Goal: Contribute content

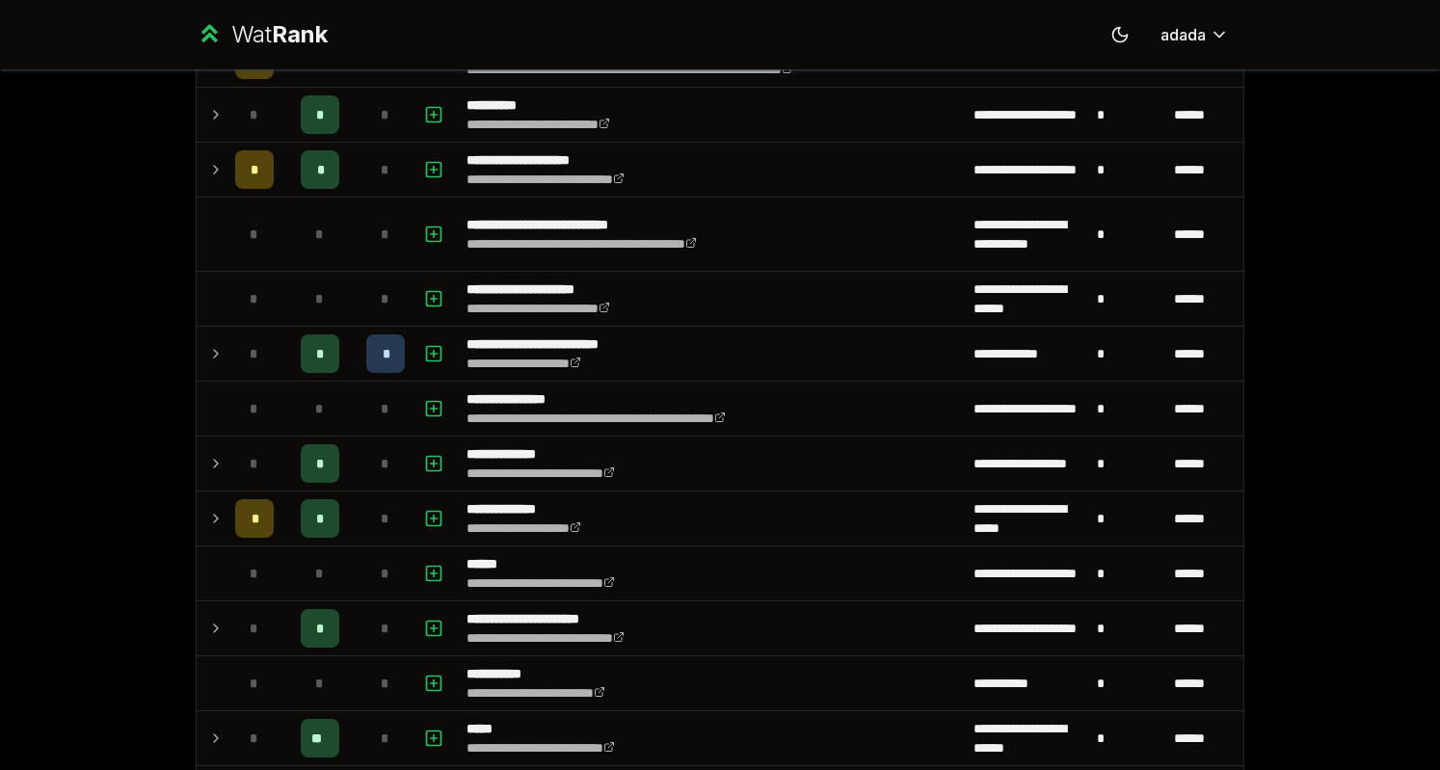
scroll to position [645, 0]
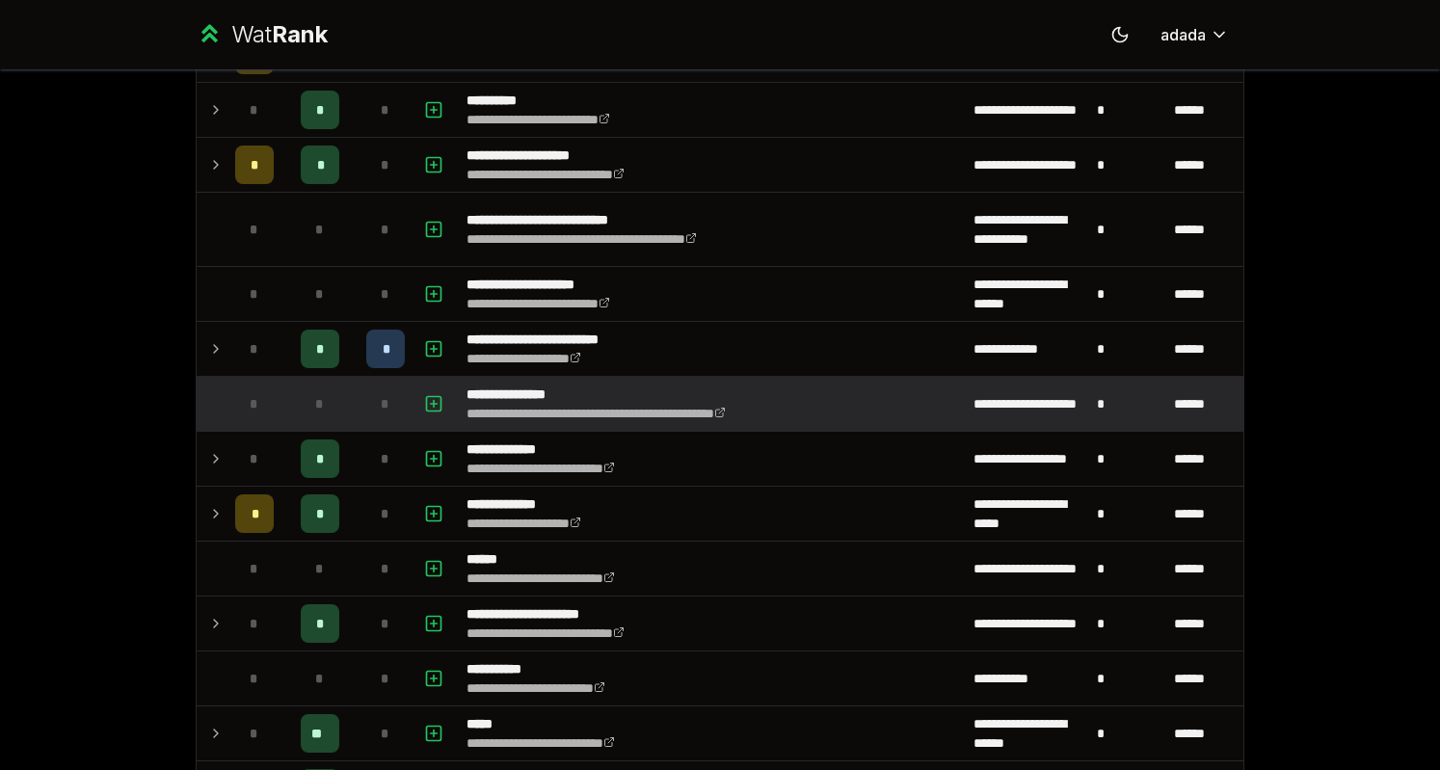
click at [216, 390] on td at bounding box center [212, 404] width 31 height 54
click at [434, 399] on rect "button" at bounding box center [434, 403] width 14 height 14
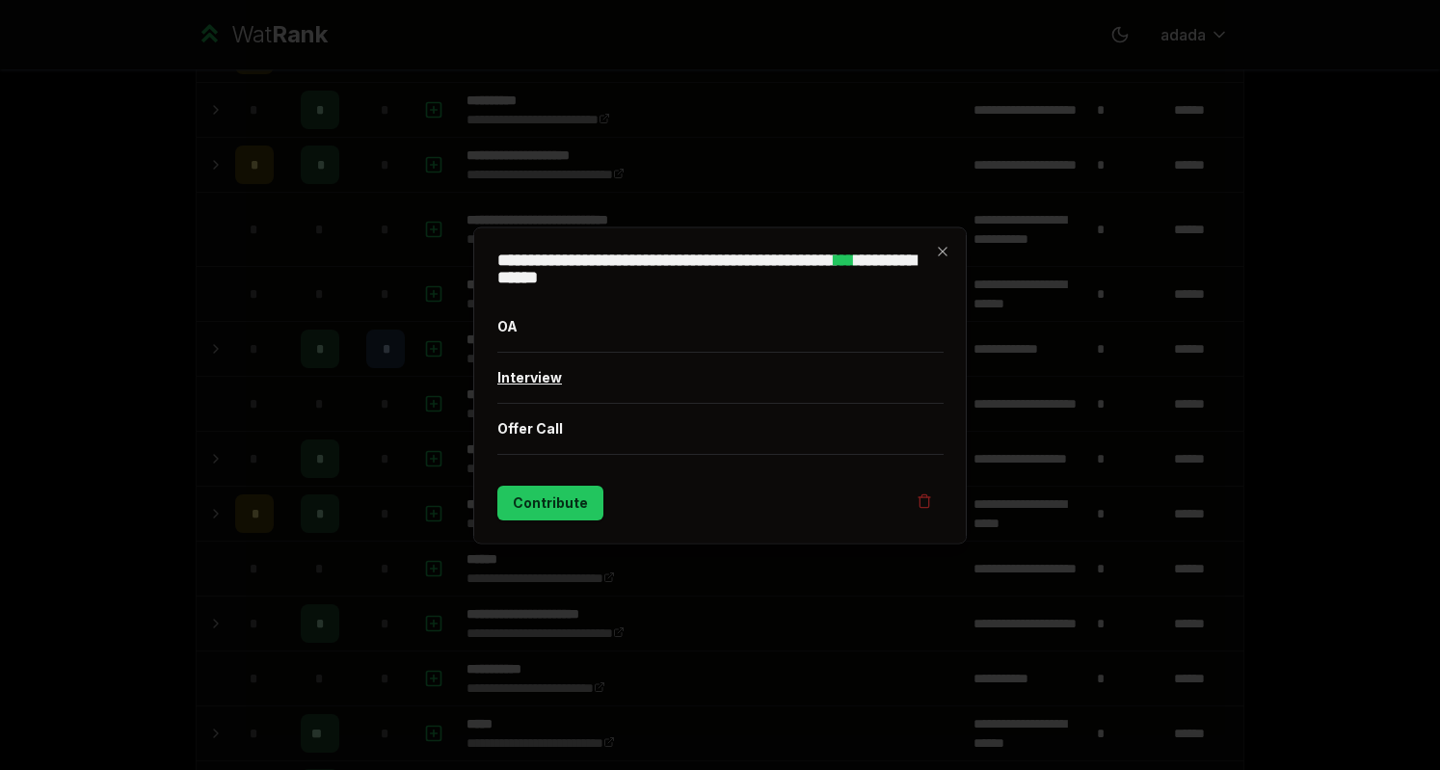
click at [571, 383] on button "Interview" at bounding box center [720, 377] width 446 height 50
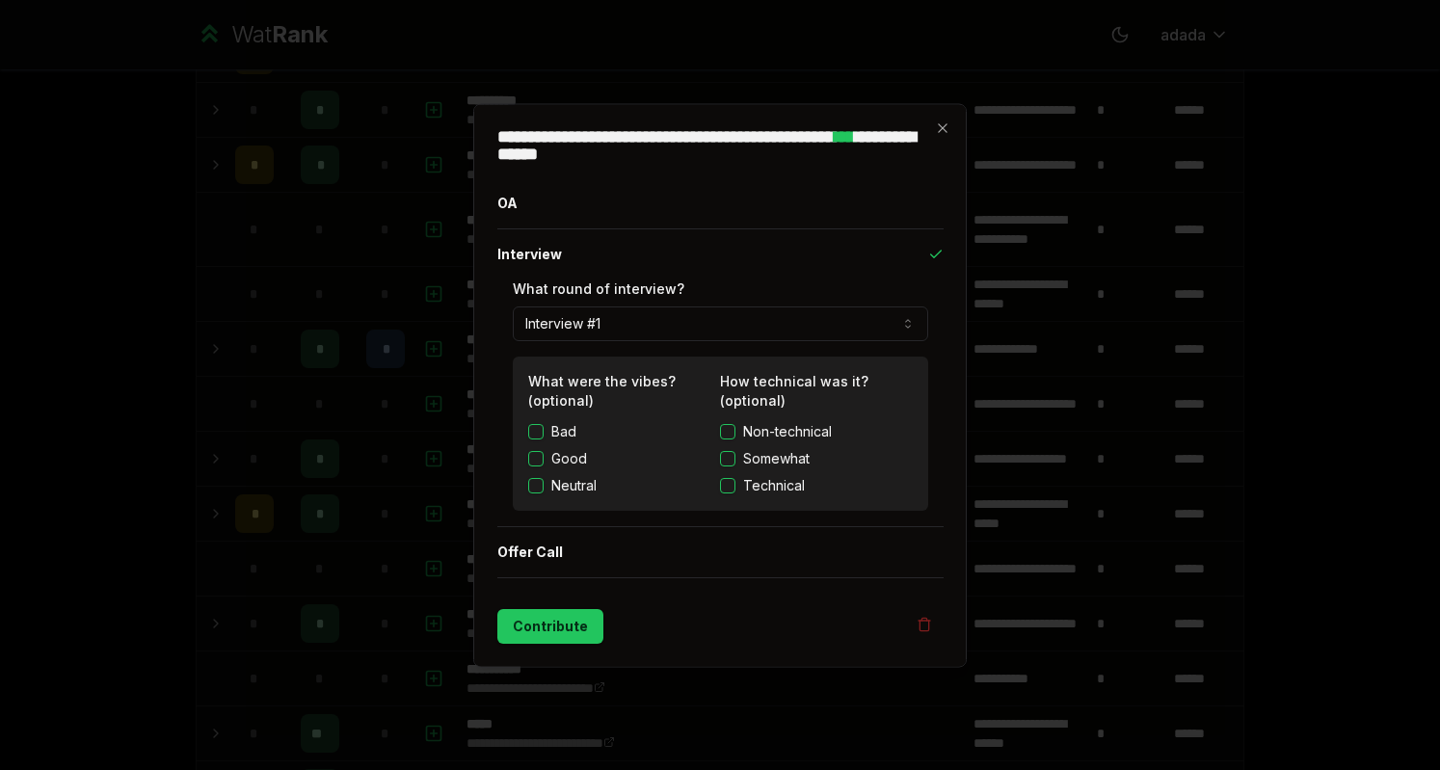
click at [536, 479] on button "Neutral" at bounding box center [535, 484] width 15 height 15
click at [727, 489] on button "Technical" at bounding box center [727, 484] width 15 height 15
click at [563, 631] on button "Contribute" at bounding box center [550, 625] width 106 height 35
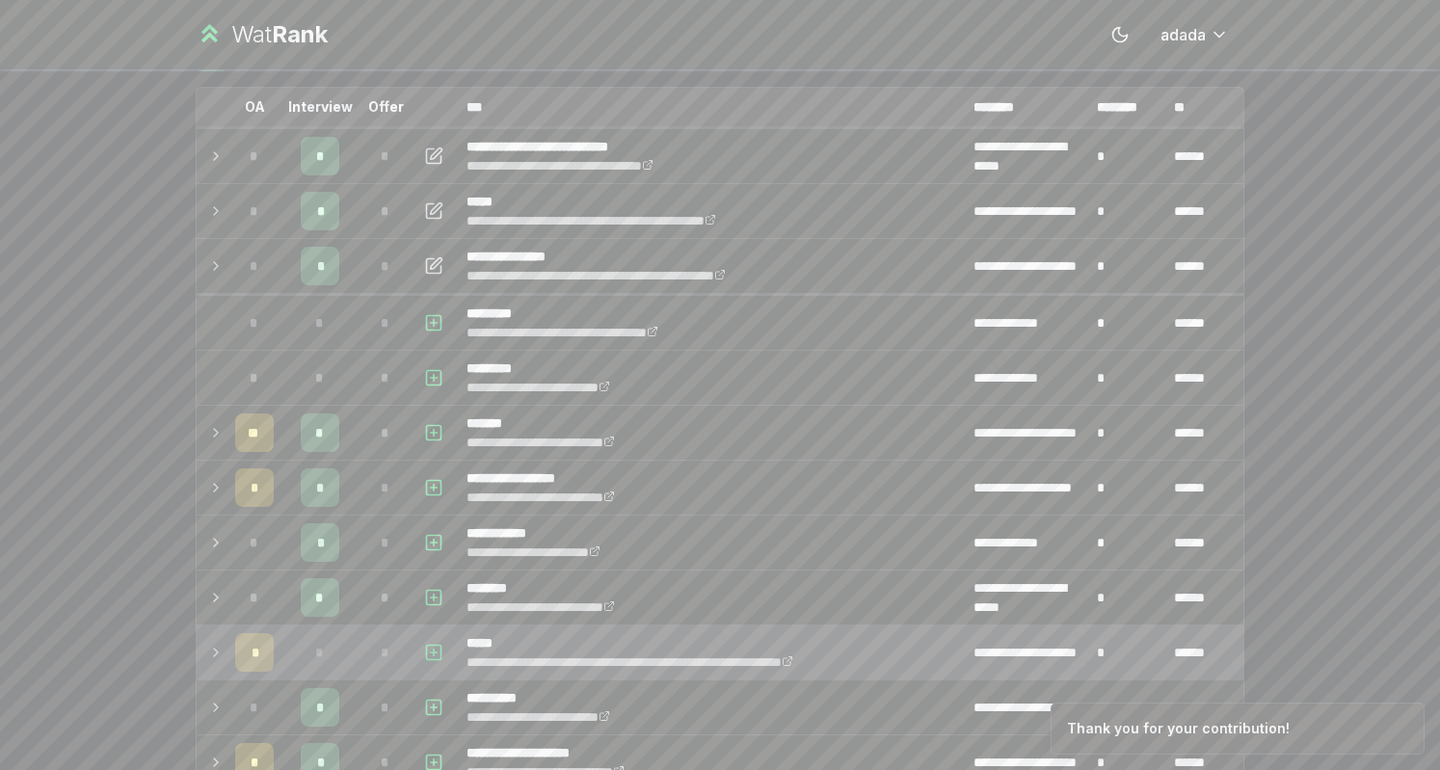
scroll to position [0, 0]
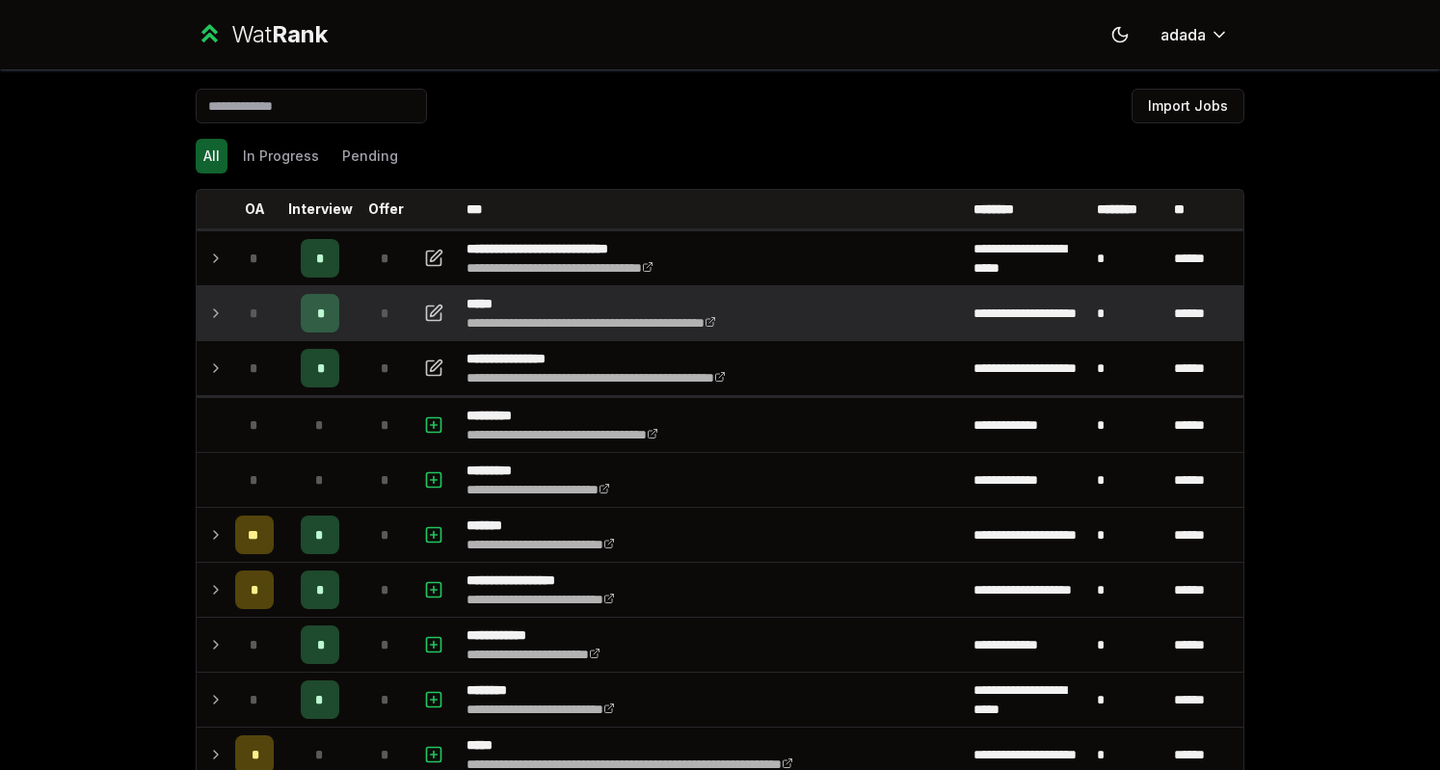
click at [208, 315] on icon at bounding box center [215, 313] width 15 height 23
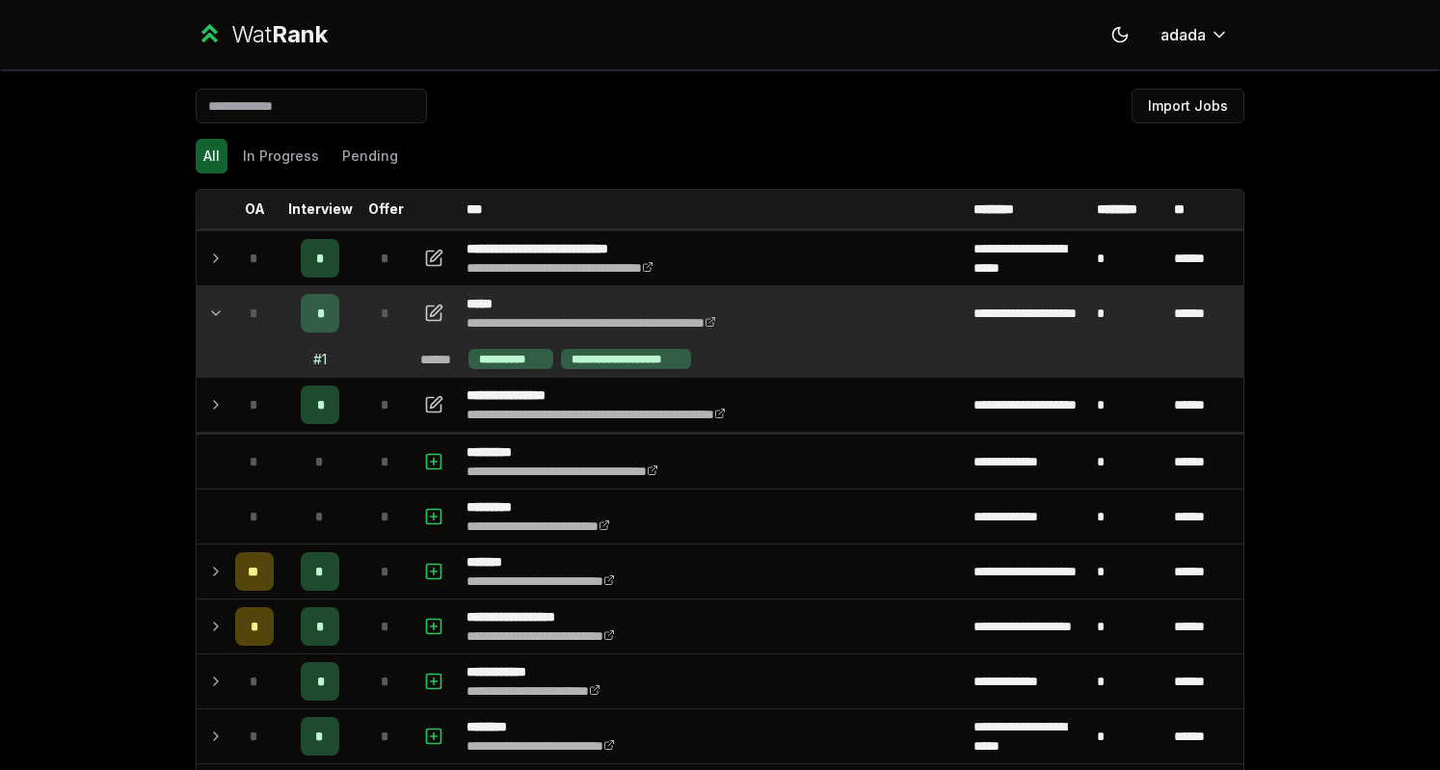
click at [208, 315] on icon at bounding box center [215, 313] width 15 height 23
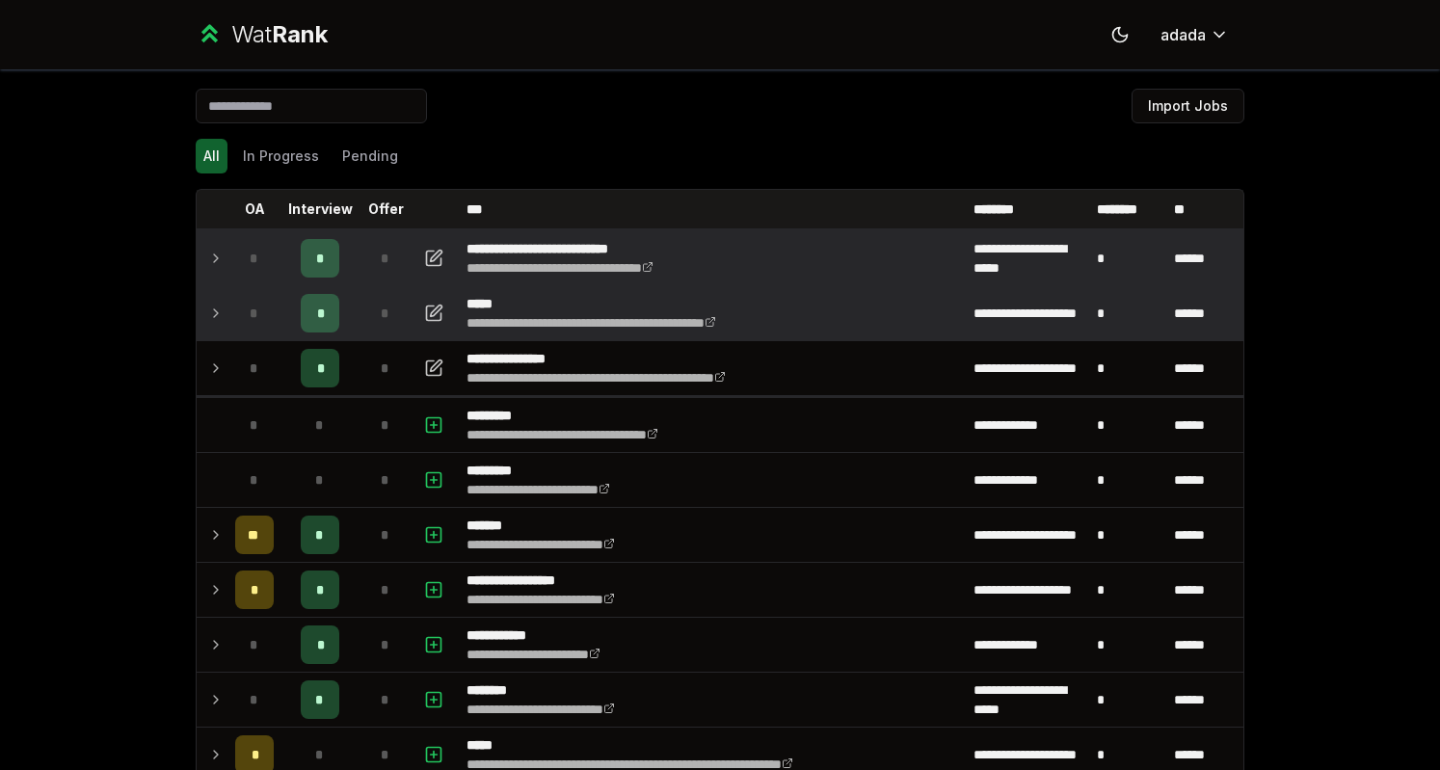
click at [208, 259] on icon at bounding box center [215, 258] width 15 height 23
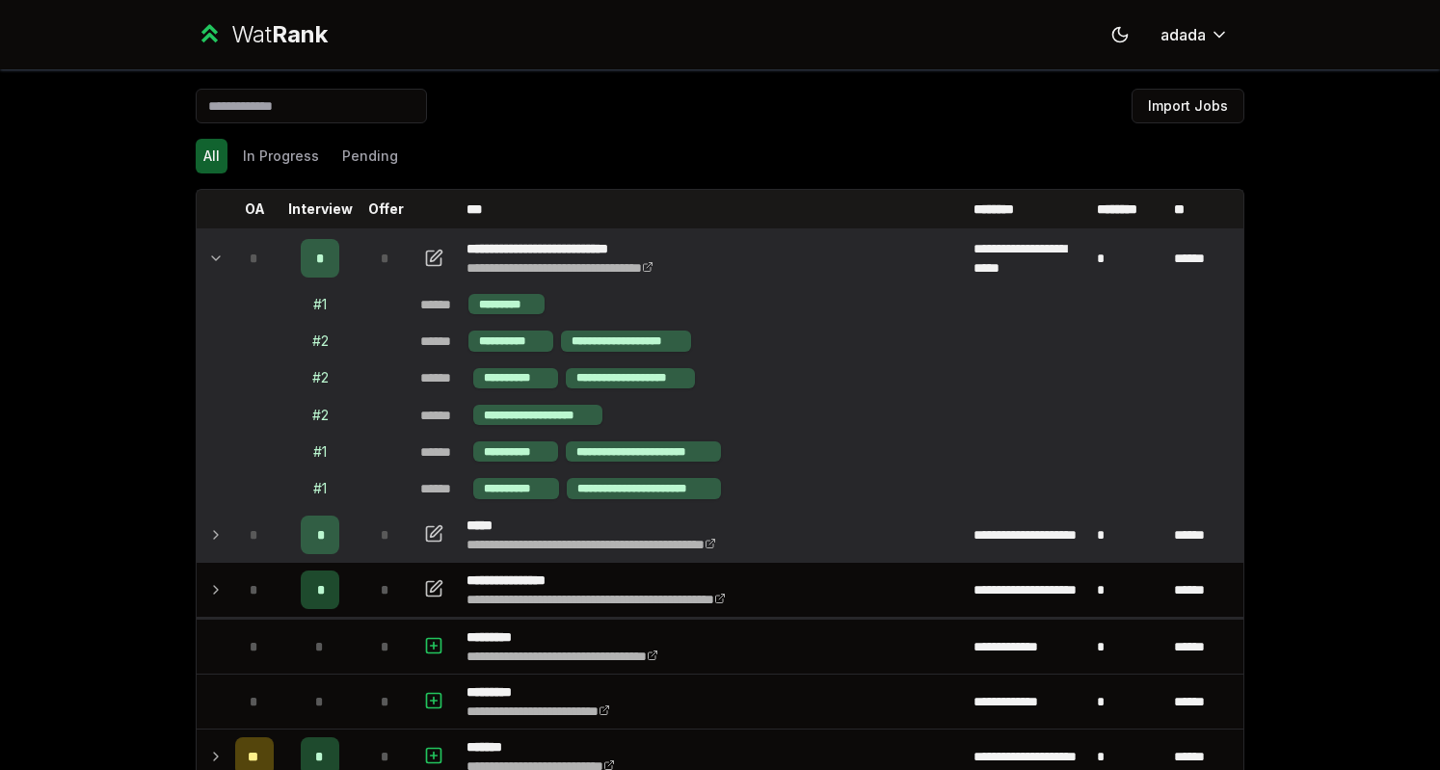
click at [208, 259] on icon at bounding box center [215, 258] width 15 height 23
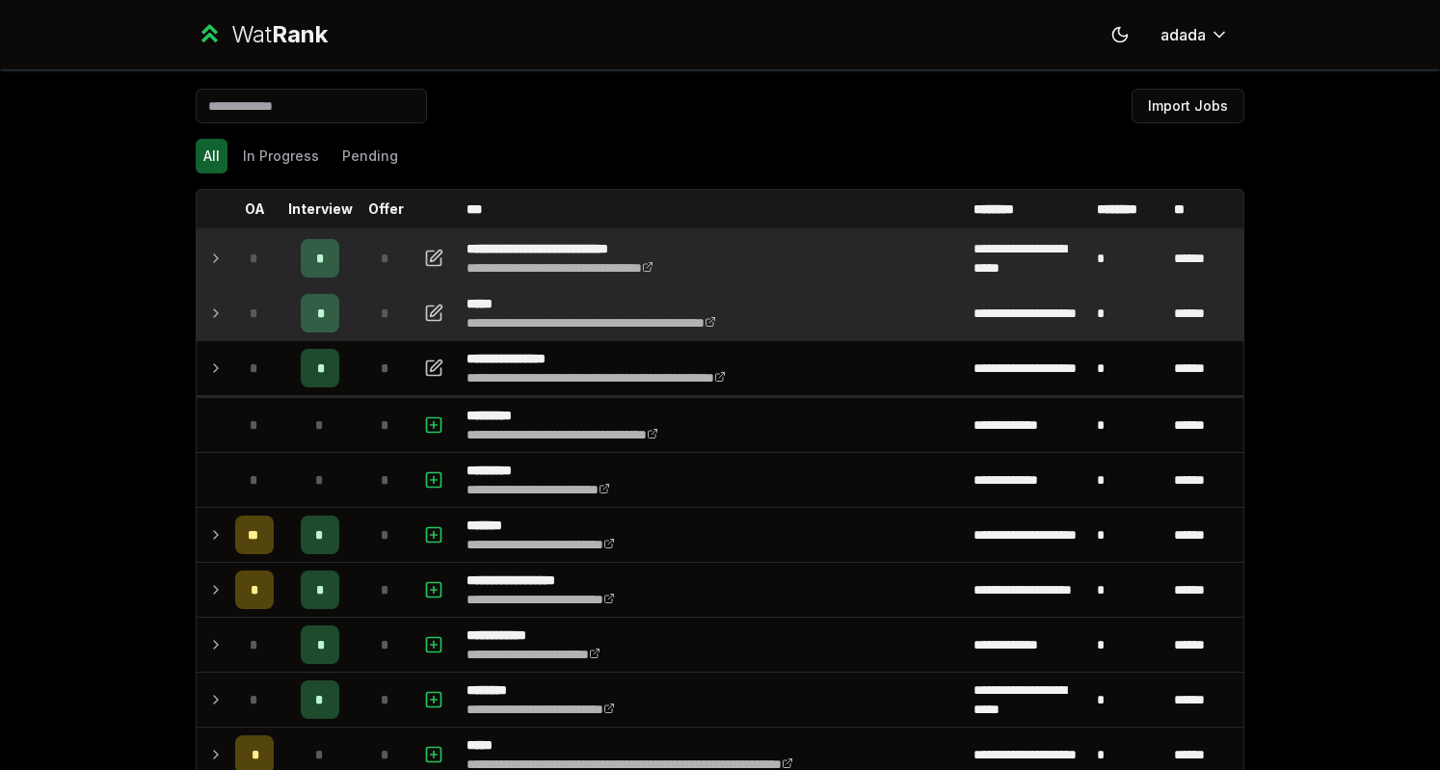
click at [206, 300] on td at bounding box center [212, 313] width 31 height 54
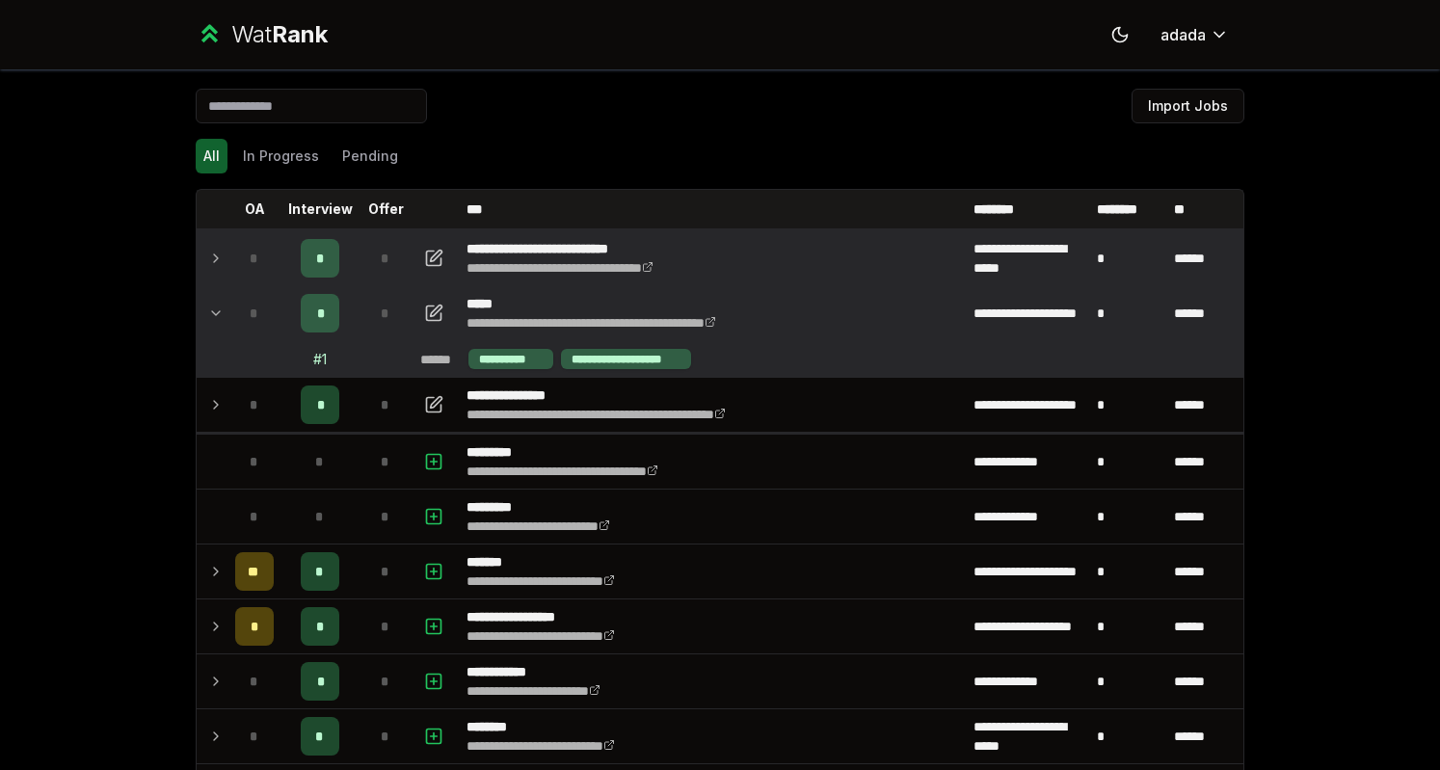
click at [206, 300] on td at bounding box center [212, 313] width 31 height 54
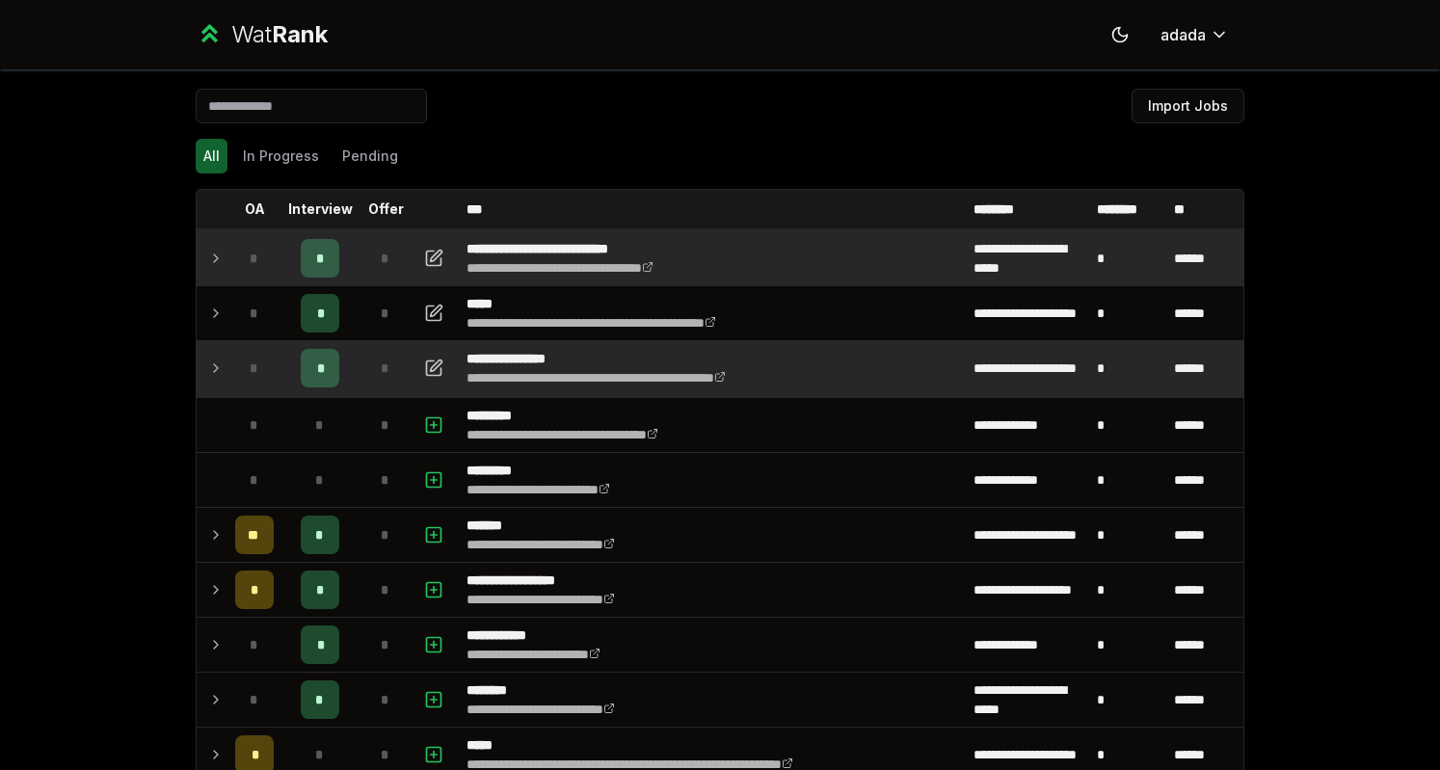
click at [208, 352] on td at bounding box center [212, 368] width 31 height 54
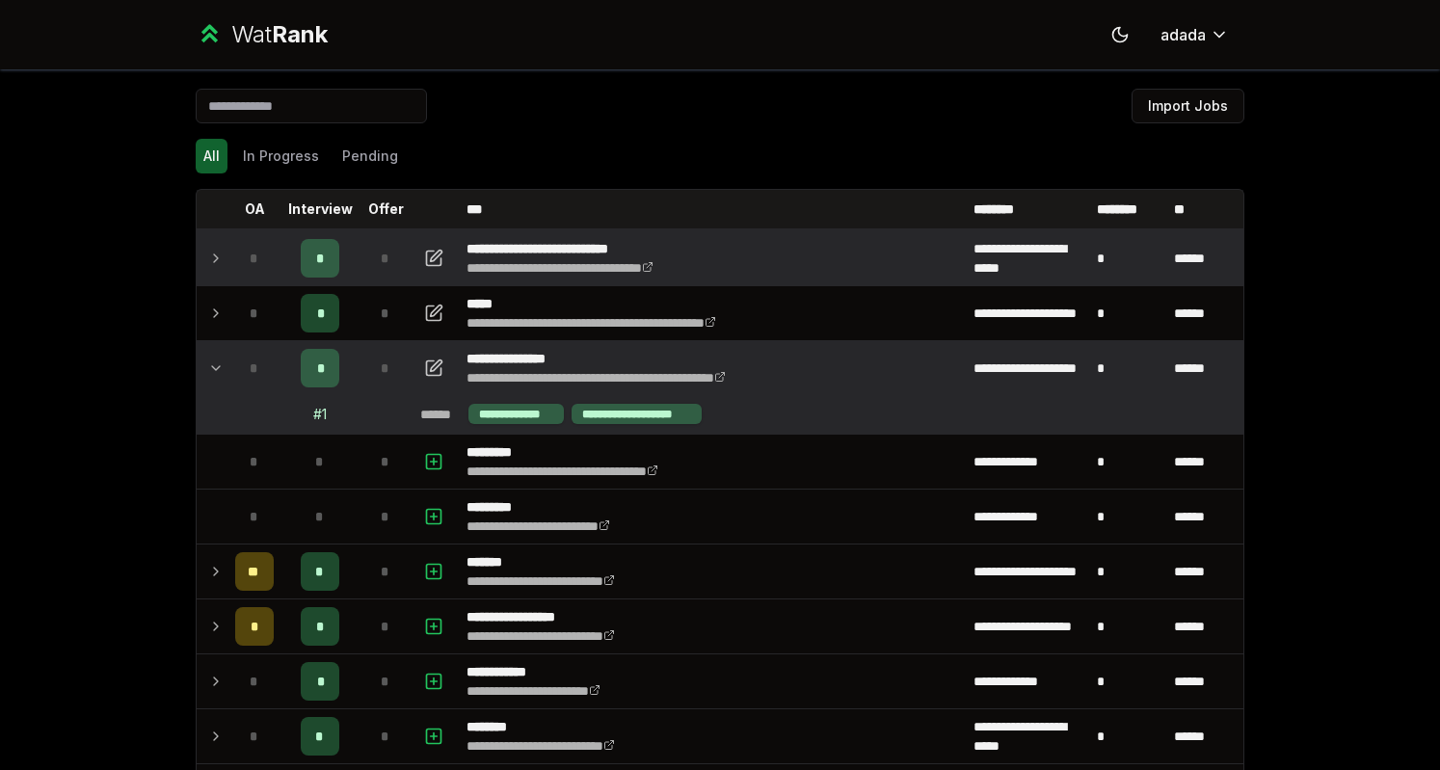
click at [209, 360] on icon at bounding box center [215, 368] width 15 height 23
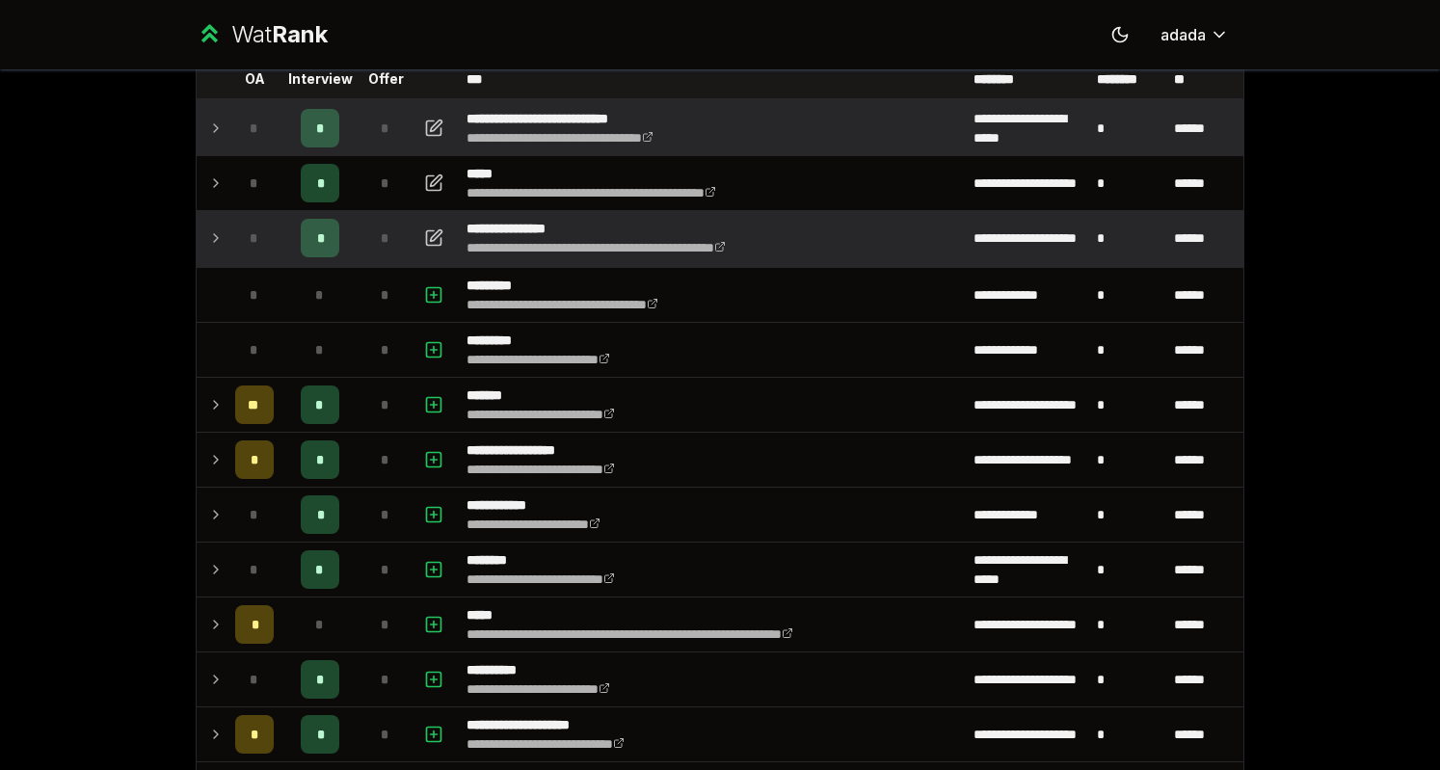
scroll to position [131, 0]
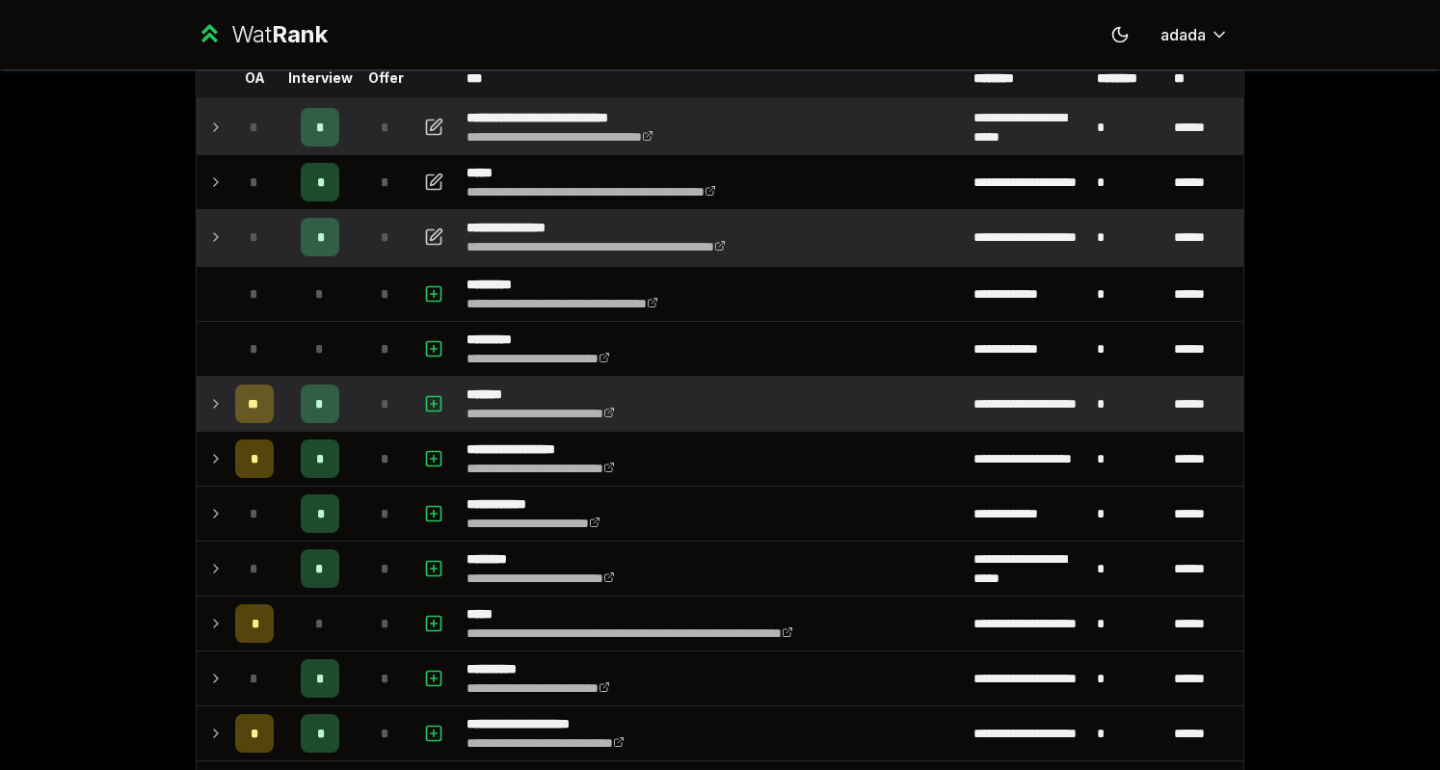
click at [197, 405] on td at bounding box center [212, 404] width 31 height 54
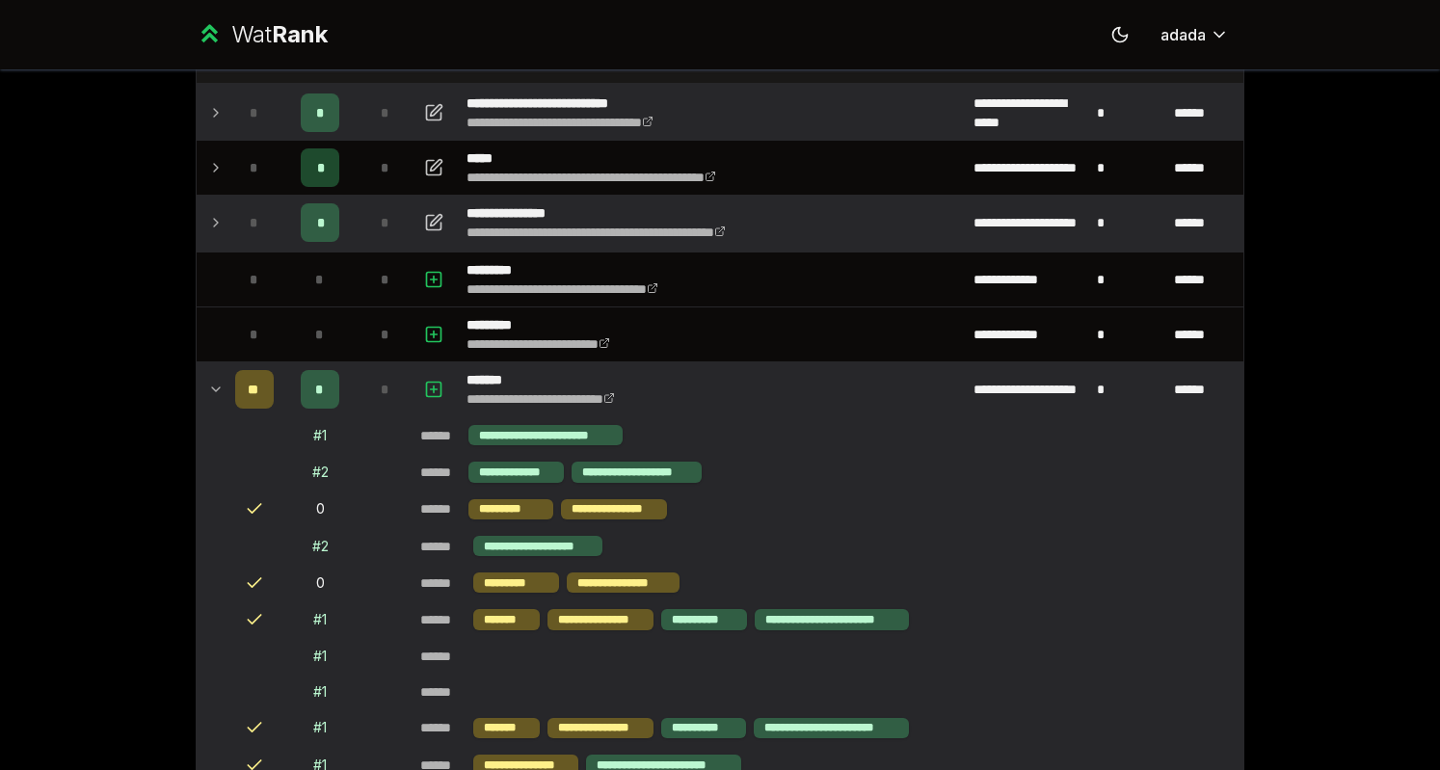
scroll to position [104, 0]
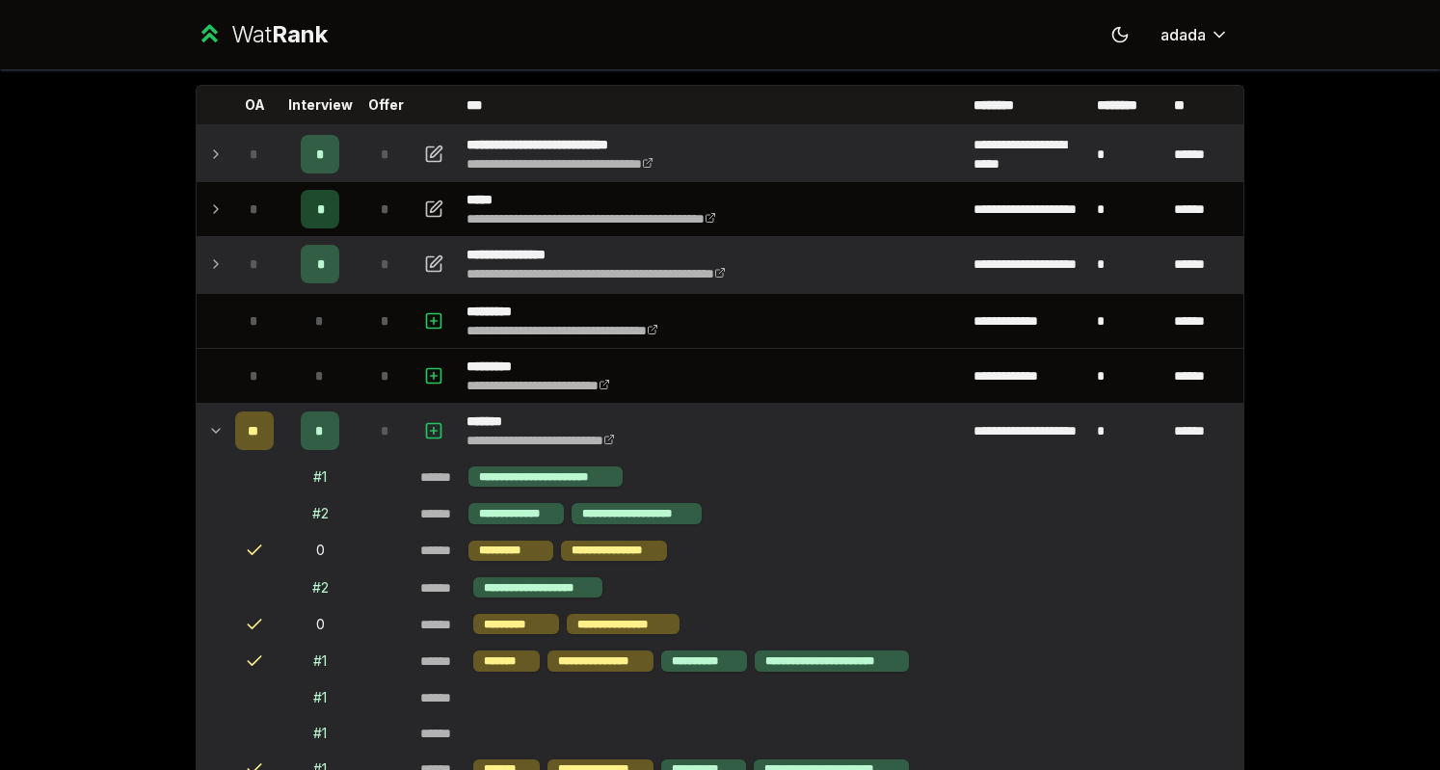
click at [199, 420] on td at bounding box center [212, 431] width 31 height 54
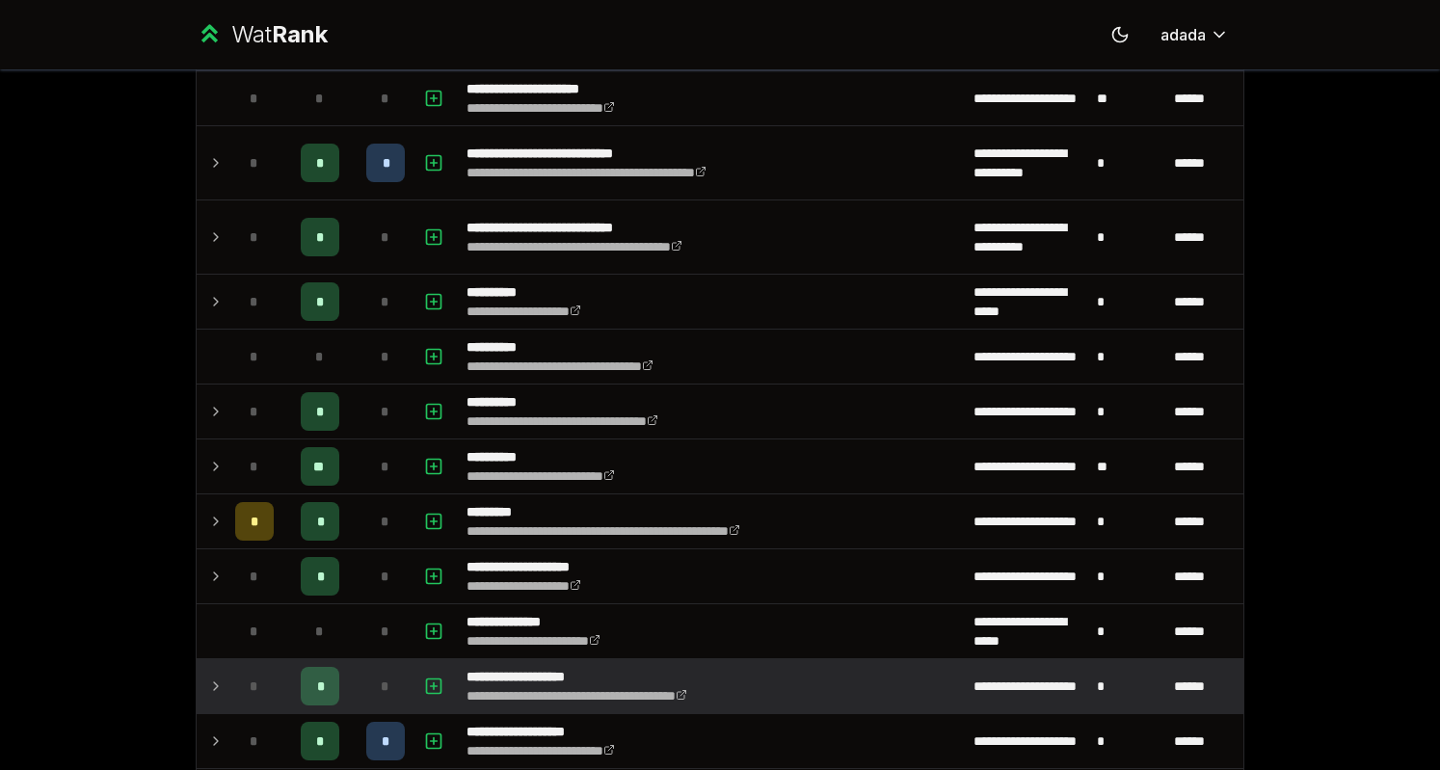
scroll to position [2428, 0]
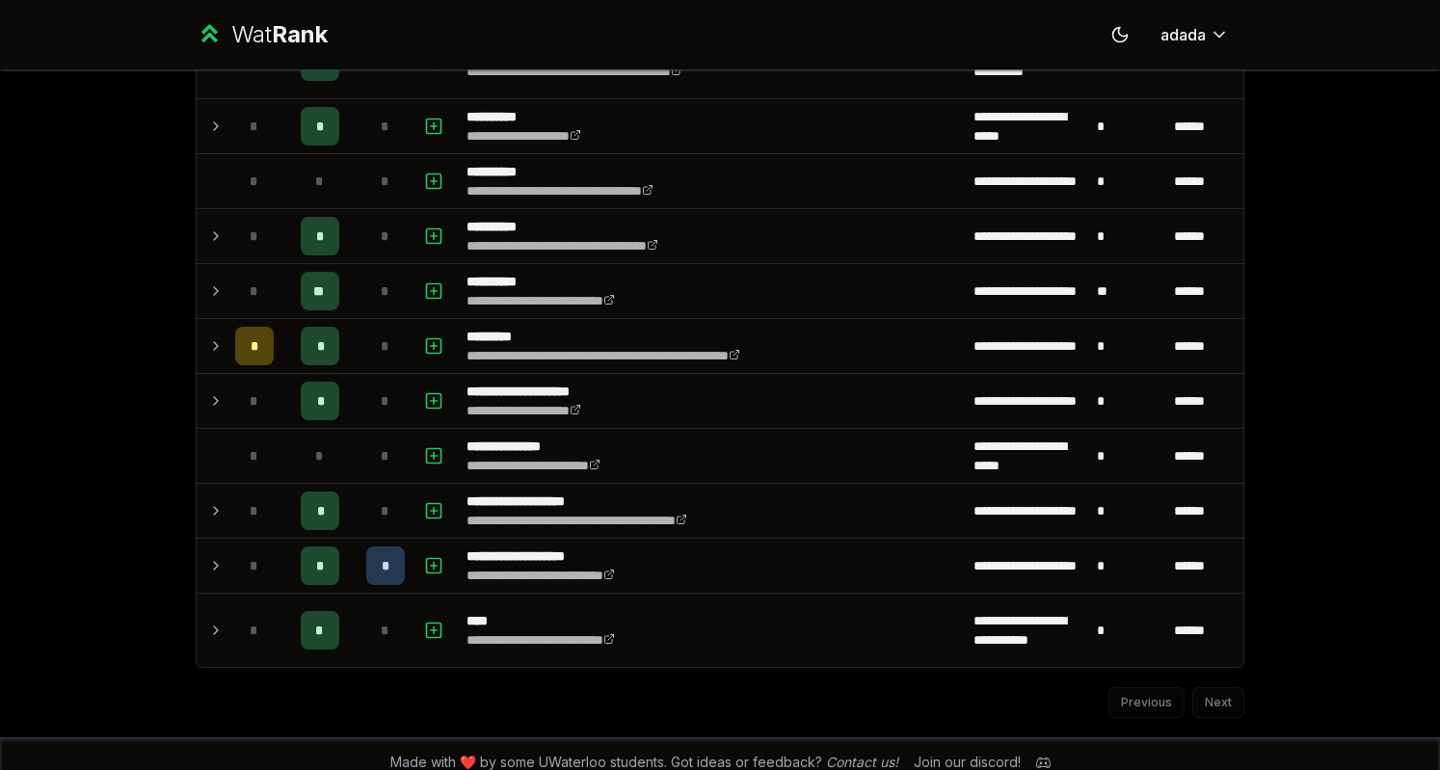
click at [1215, 691] on div "Previous Next" at bounding box center [720, 693] width 1049 height 50
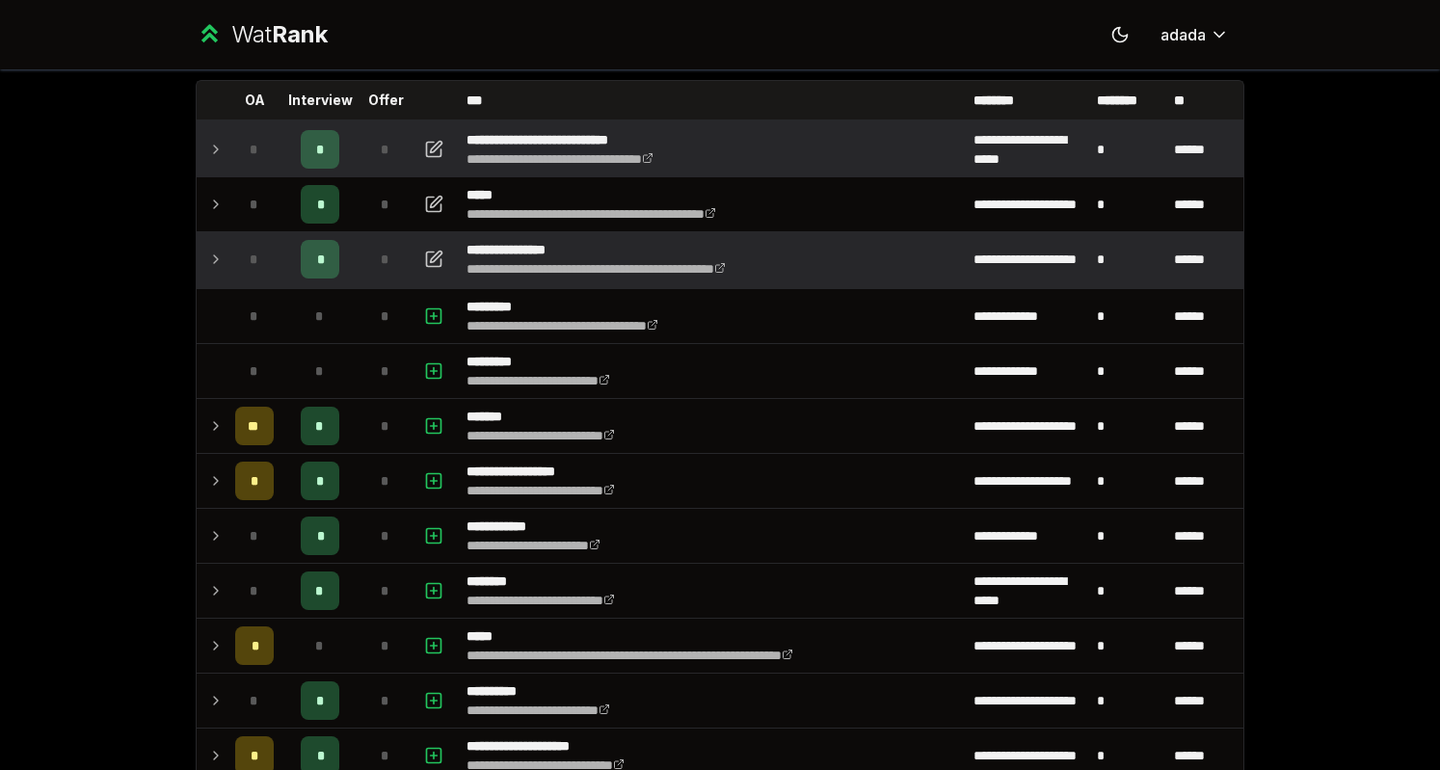
scroll to position [0, 0]
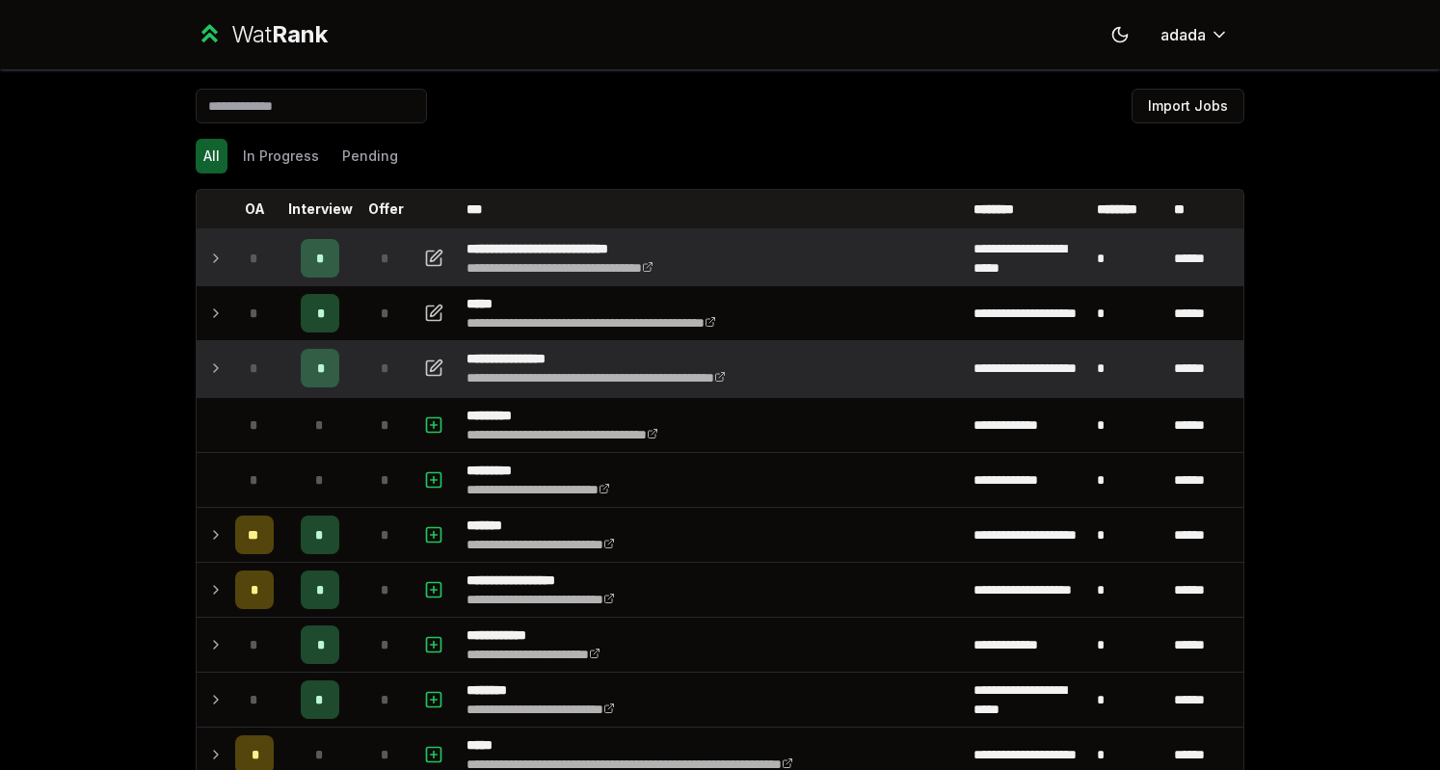
click at [738, 229] on tr "**********" at bounding box center [720, 257] width 1047 height 57
